Goal: Obtain resource: Obtain resource

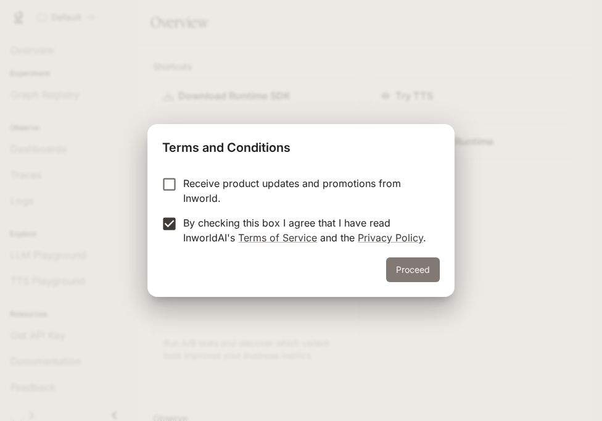
click at [408, 266] on button "Proceed" at bounding box center [413, 269] width 54 height 25
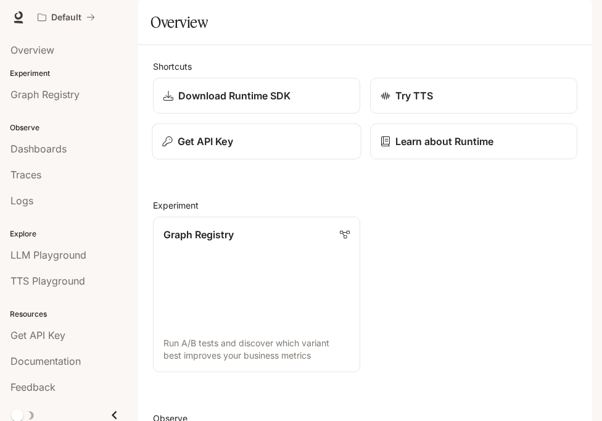
click at [209, 149] on p "Get API Key" at bounding box center [206, 141] width 56 height 15
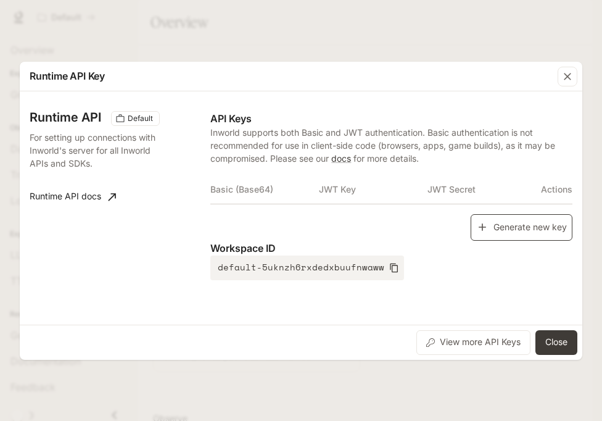
click at [484, 221] on icon "button" at bounding box center [482, 227] width 12 height 12
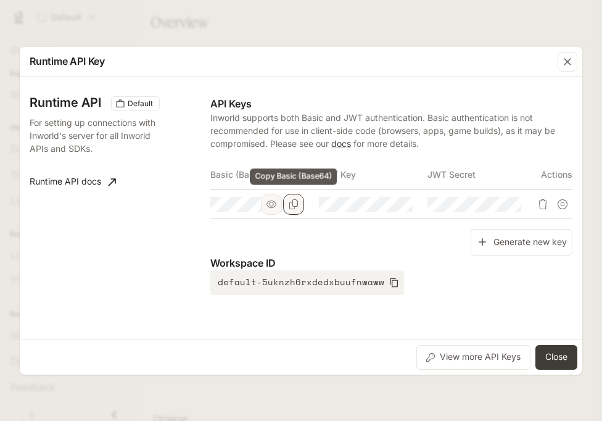
click at [294, 206] on icon "Copy Basic (Base64)" at bounding box center [293, 204] width 9 height 10
click at [566, 352] on button "Close" at bounding box center [556, 357] width 42 height 25
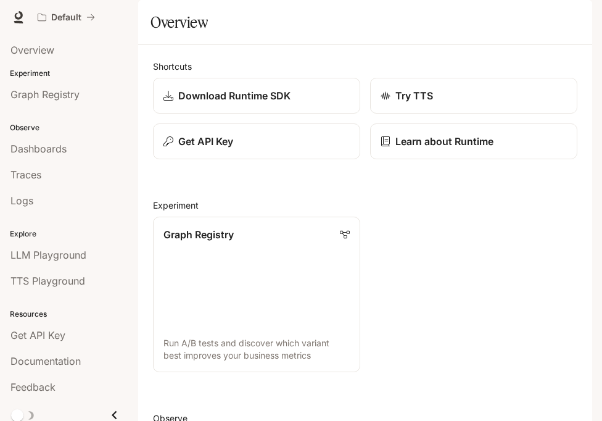
click at [571, 15] on icon "button" at bounding box center [575, 17] width 10 height 10
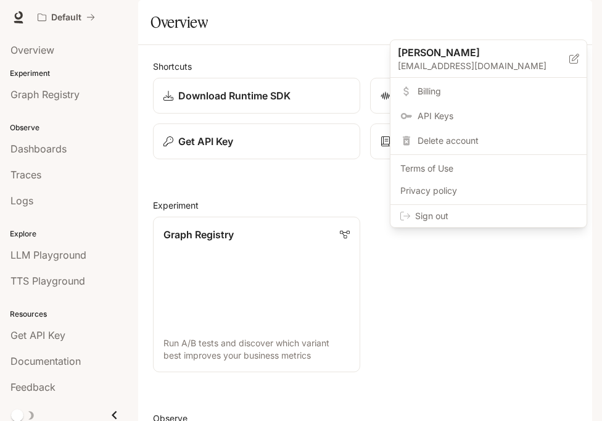
click at [526, 211] on span "Sign out" at bounding box center [496, 216] width 162 height 12
